Goal: Task Accomplishment & Management: Use online tool/utility

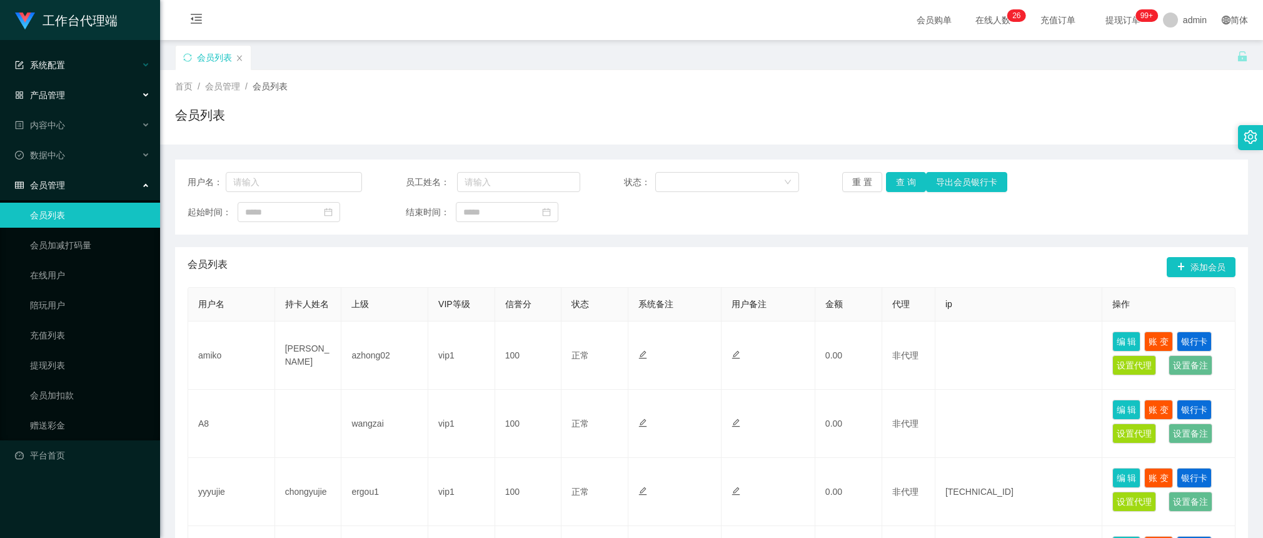
click at [94, 59] on div "系统配置" at bounding box center [80, 65] width 160 height 25
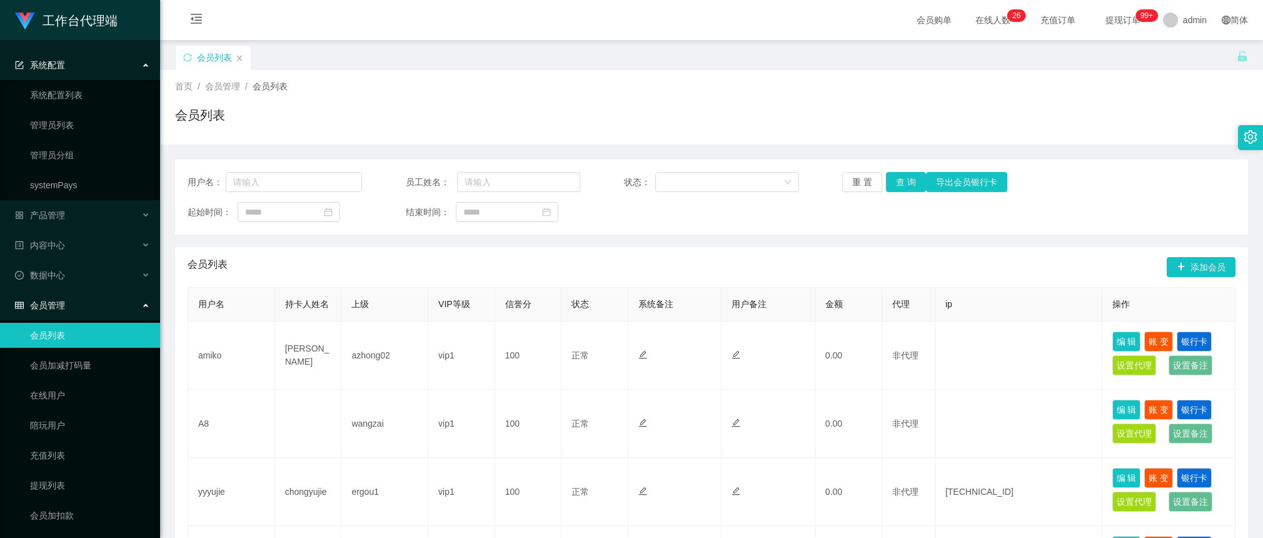
click at [94, 59] on div "系统配置" at bounding box center [80, 65] width 160 height 25
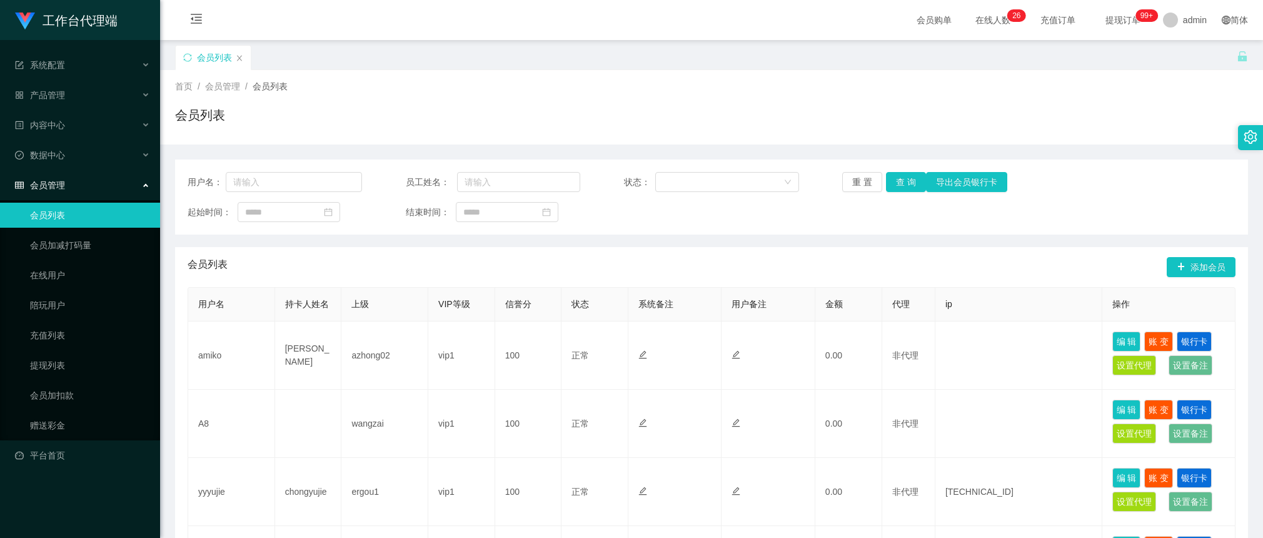
drag, startPoint x: 93, startPoint y: 211, endPoint x: 89, endPoint y: 202, distance: 9.9
click at [93, 211] on link "会员列表" at bounding box center [90, 215] width 120 height 25
click at [99, 95] on div "产品管理" at bounding box center [80, 95] width 160 height 25
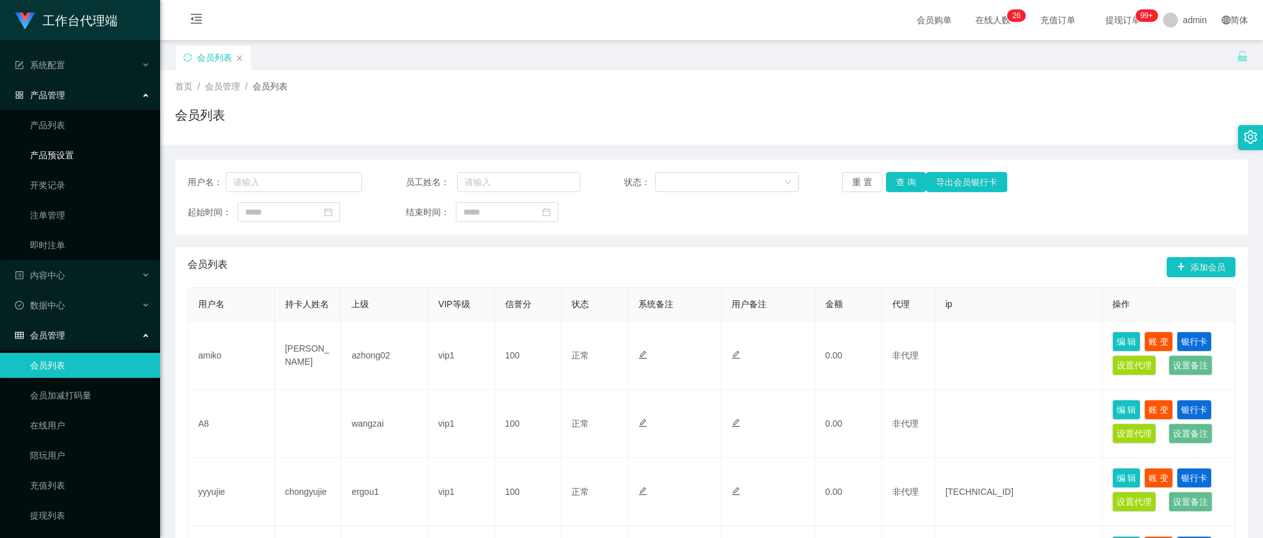
click at [85, 158] on link "产品预设置" at bounding box center [90, 155] width 120 height 25
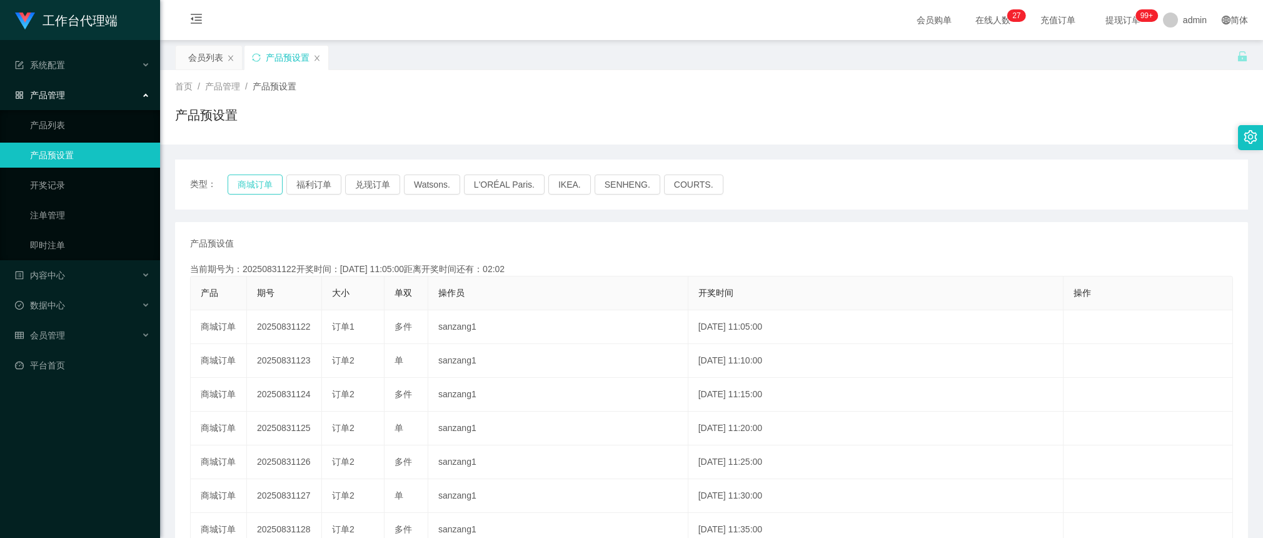
click at [252, 186] on button "商城订单" at bounding box center [255, 184] width 55 height 20
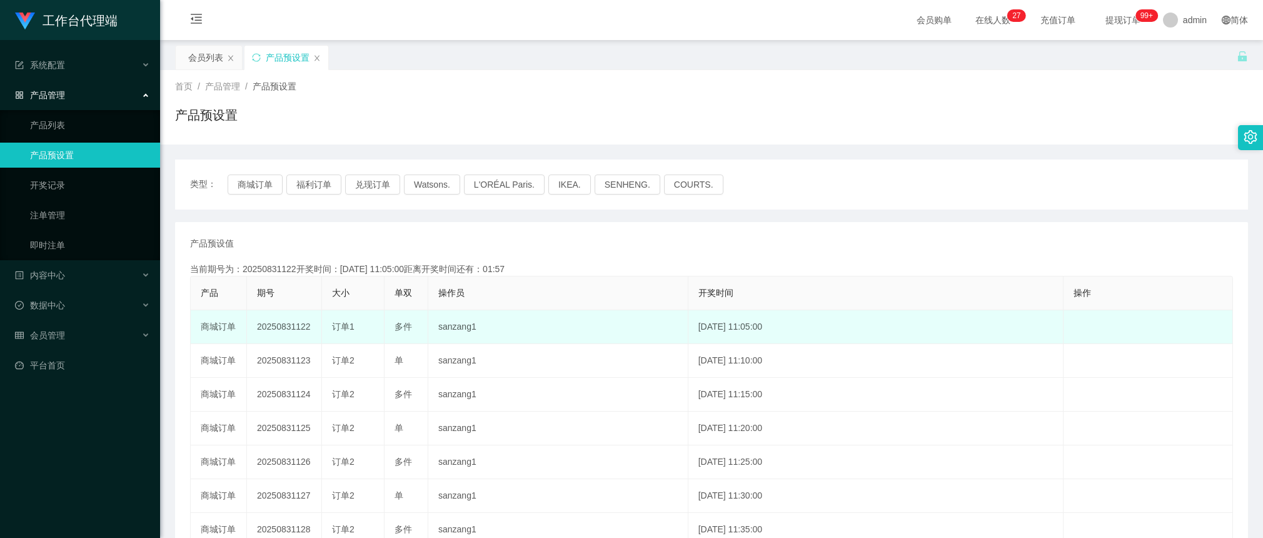
drag, startPoint x: 311, startPoint y: 328, endPoint x: 297, endPoint y: 326, distance: 14.5
click at [297, 326] on td "20250831122" at bounding box center [284, 327] width 75 height 34
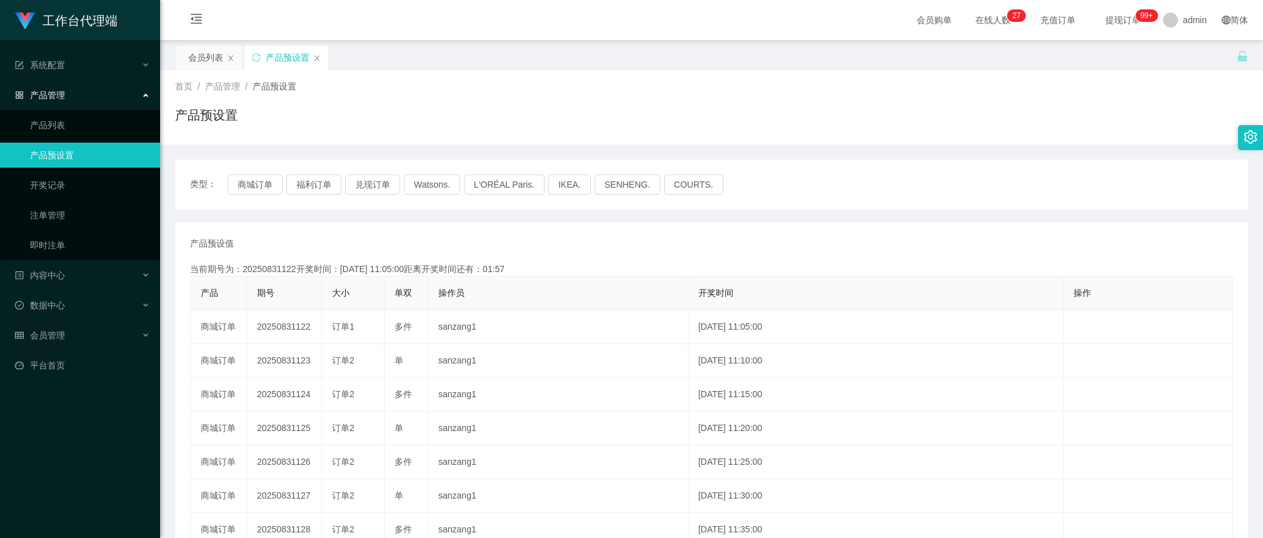
copy td "122"
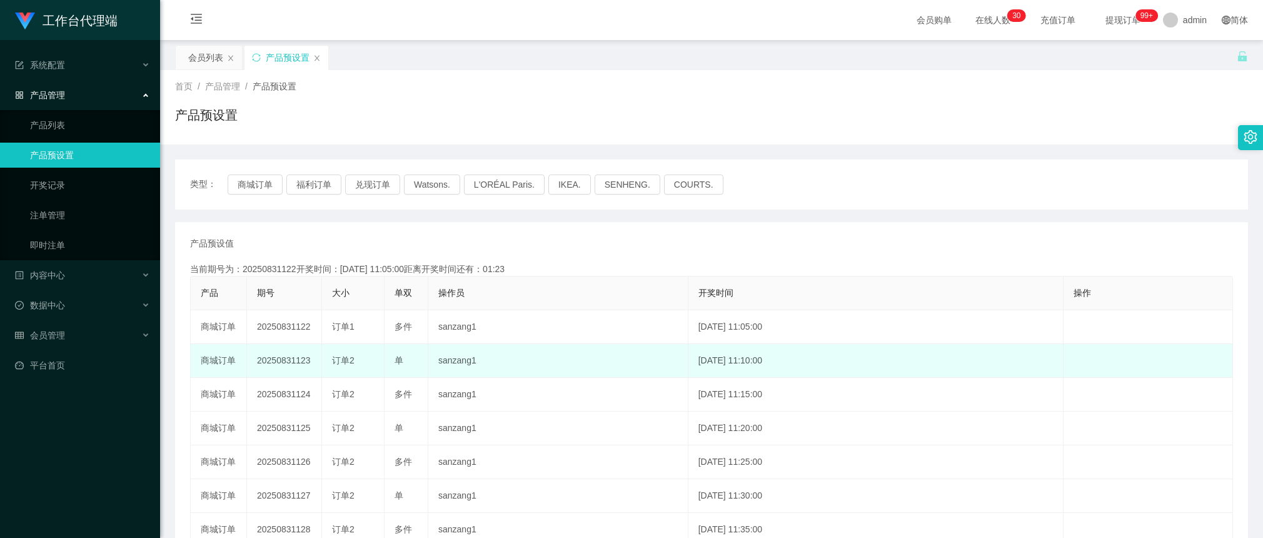
drag, startPoint x: 230, startPoint y: 360, endPoint x: 241, endPoint y: 356, distance: 11.9
click at [229, 360] on td "商城订单" at bounding box center [219, 361] width 56 height 34
